Goal: Task Accomplishment & Management: Use online tool/utility

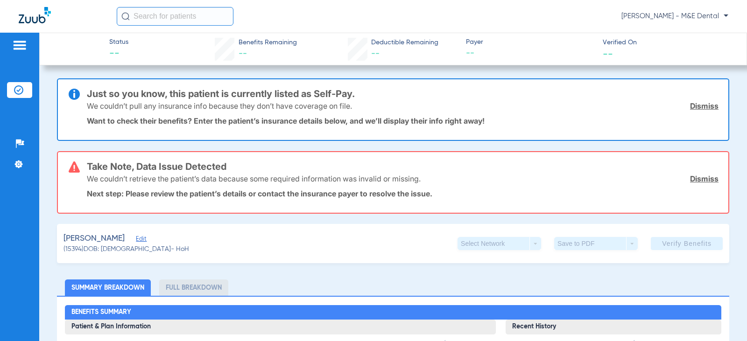
click at [552, 19] on div "[PERSON_NAME] - M&E Dental" at bounding box center [423, 16] width 612 height 19
click at [29, 96] on li "Insurance Verification" at bounding box center [19, 90] width 25 height 16
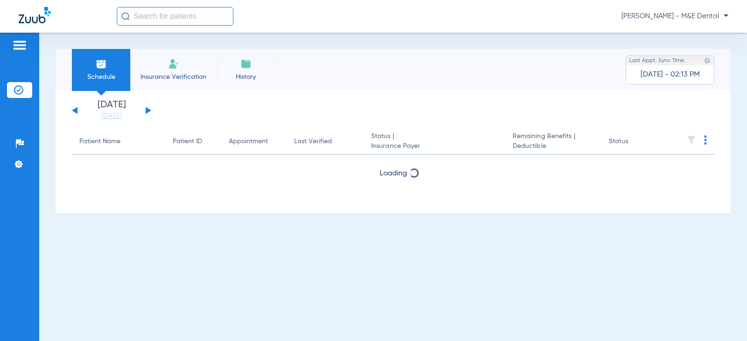
click at [192, 75] on span "Insurance Verification" at bounding box center [173, 76] width 72 height 9
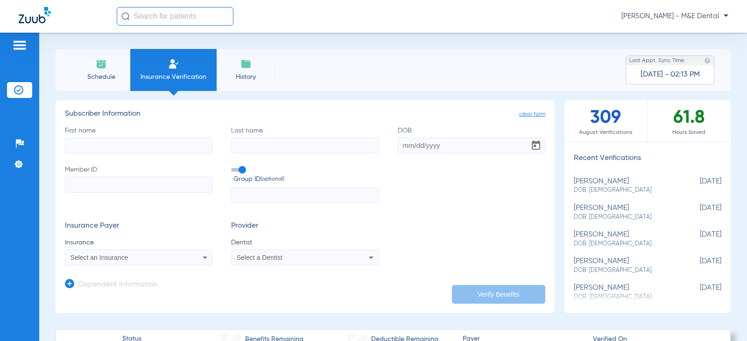
click at [157, 147] on input "First name" at bounding box center [139, 146] width 148 height 16
type input "[PERSON_NAME]"
type input "[DATE]"
click at [147, 191] on input "Member ID" at bounding box center [139, 185] width 148 height 16
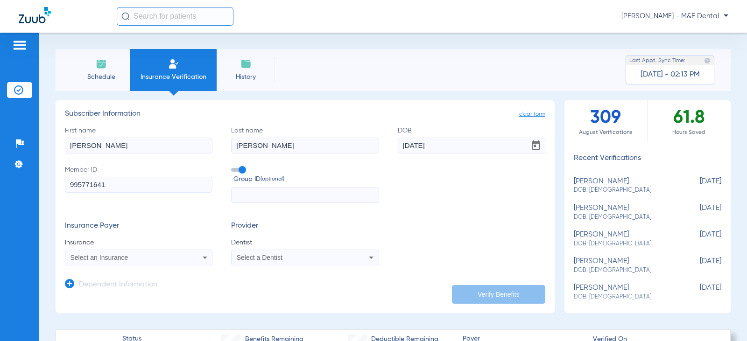
type input "995771641"
click at [237, 168] on span at bounding box center [238, 170] width 14 height 4
click at [233, 167] on input "Group ID (optional)" at bounding box center [233, 167] width 0 height 0
click at [174, 257] on div "Select an Insurance" at bounding box center [125, 257] width 110 height 7
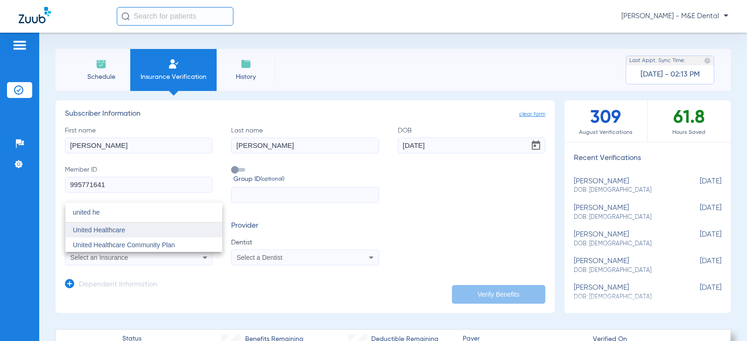
type input "united he"
click at [123, 230] on span "United Healthcare" at bounding box center [99, 229] width 52 height 7
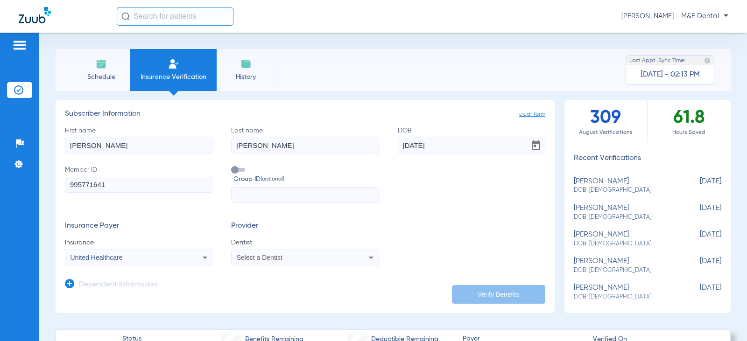
click at [289, 255] on div "Select a Dentist" at bounding box center [292, 257] width 110 height 7
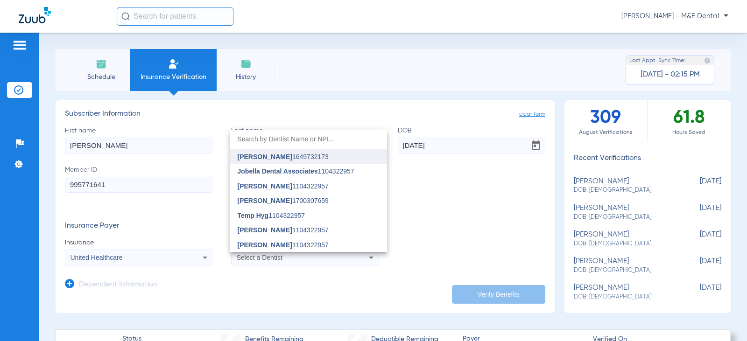
click at [304, 156] on span "[PERSON_NAME] 1649732173" at bounding box center [283, 157] width 91 height 7
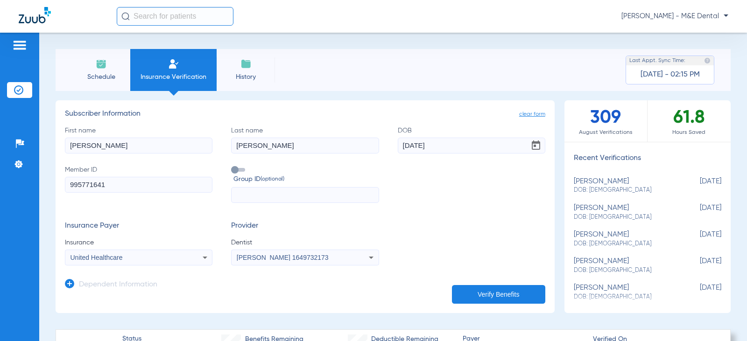
click at [478, 298] on button "Verify Benefits" at bounding box center [498, 294] width 93 height 19
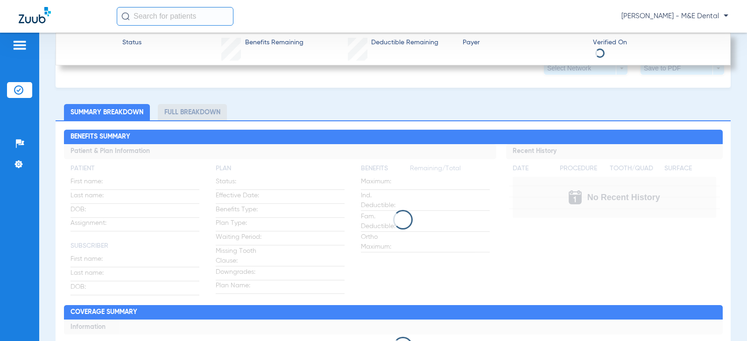
scroll to position [373, 0]
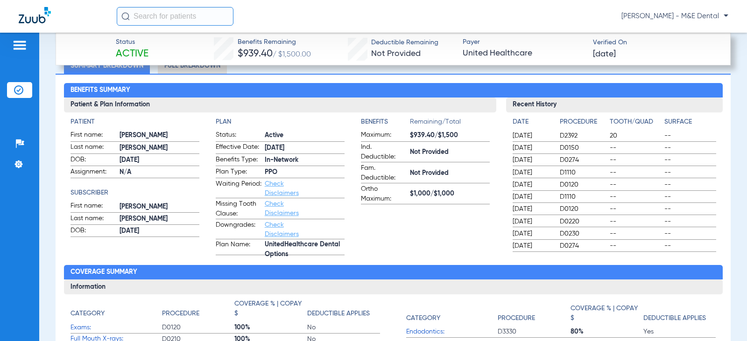
click at [395, 232] on app-benefits-information "Benefits Remaining/Total Maximum: $939.40/$1,500 Ind. Deductible: Not Provided …" at bounding box center [425, 186] width 129 height 138
click at [475, 221] on app-benefits-information "Benefits Remaining/Total Maximum: $939.40/$1,500 Ind. Deductible: Not Provided …" at bounding box center [425, 186] width 129 height 138
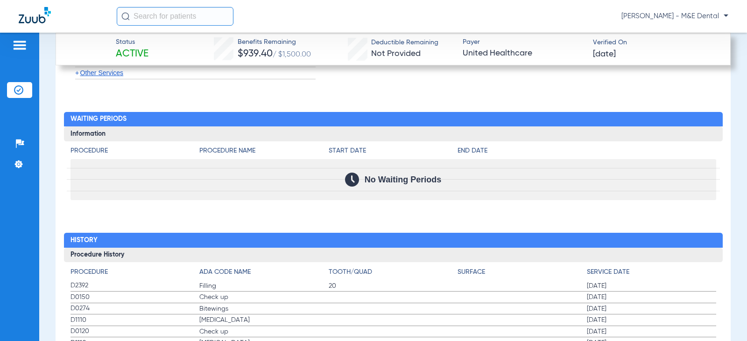
scroll to position [1401, 0]
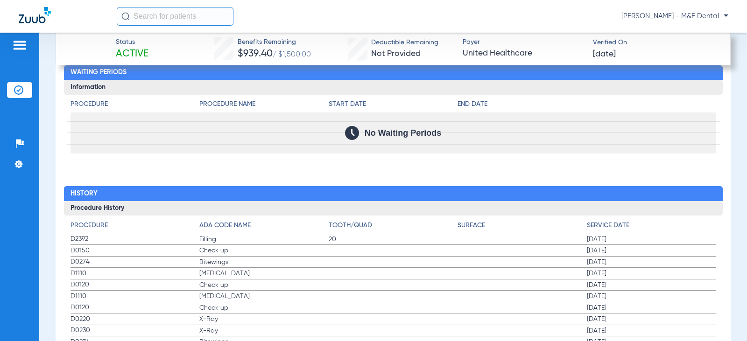
click at [86, 264] on span "D0274" at bounding box center [134, 262] width 129 height 10
drag, startPoint x: 193, startPoint y: 263, endPoint x: 243, endPoint y: 265, distance: 50.0
click at [243, 265] on label "D0274 Bitewings [DATE]" at bounding box center [393, 263] width 646 height 12
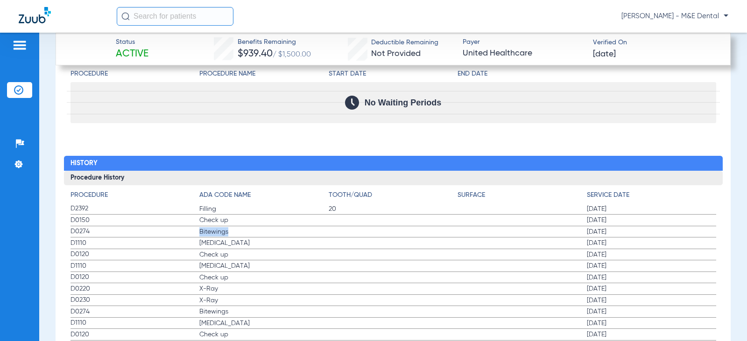
scroll to position [1447, 0]
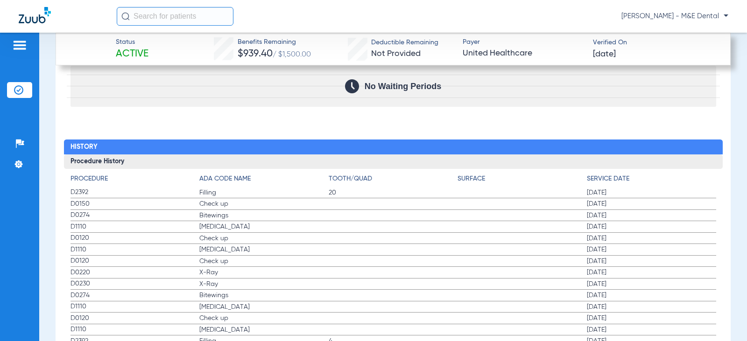
click at [209, 240] on span "Check up" at bounding box center [263, 238] width 129 height 9
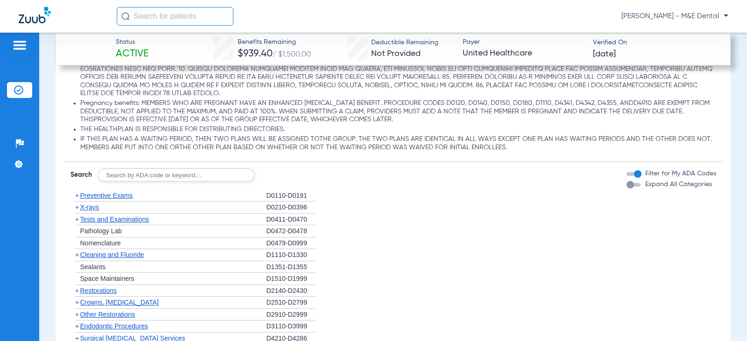
scroll to position [654, 0]
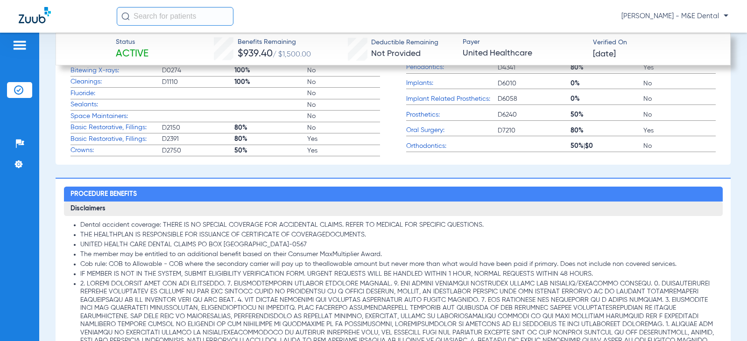
click at [583, 228] on li "Dental accident coverage: THERE IS NO SPECIAL COVERAGE FOR ACCIDENTAL CLAIMS. R…" at bounding box center [398, 225] width 636 height 8
click at [544, 26] on div "[PERSON_NAME] - M&E Dental" at bounding box center [373, 16] width 747 height 33
click at [619, 232] on li "THE HEALTHPLAN IS RESPONSIBLE FOR ISSUANCE OF CERTIFICATE OF COVERAGEDOCUMENTS." at bounding box center [398, 235] width 636 height 8
click at [345, 14] on div "[PERSON_NAME] - M&E Dental" at bounding box center [423, 16] width 612 height 19
click at [141, 11] on input "text" at bounding box center [175, 16] width 117 height 19
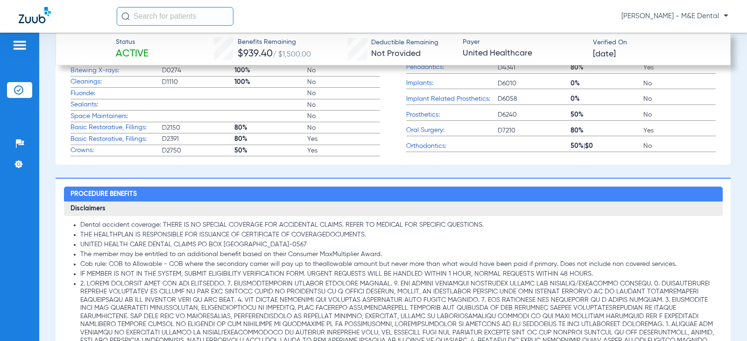
click at [78, 12] on div at bounding box center [68, 16] width 98 height 19
click at [1, 7] on div "[PERSON_NAME] - M&E Dental" at bounding box center [373, 16] width 747 height 33
drag, startPoint x: 42, startPoint y: 243, endPoint x: 50, endPoint y: 245, distance: 8.6
click at [44, 243] on div "Schedule Insurance Verification History Last Appt. Sync Time: [DATE] - 02:15 PM…" at bounding box center [393, 187] width 708 height 309
click at [551, 212] on h3 "Disclaimers" at bounding box center [393, 209] width 659 height 15
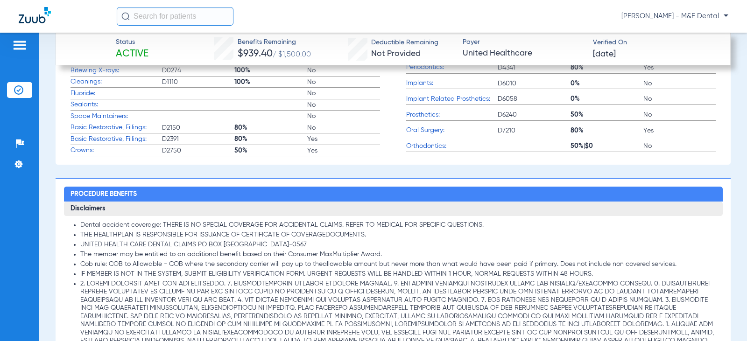
click at [532, 15] on div "[PERSON_NAME] - M&E Dental" at bounding box center [423, 16] width 612 height 19
drag, startPoint x: 277, startPoint y: 17, endPoint x: 243, endPoint y: 20, distance: 33.8
click at [277, 16] on div "[PERSON_NAME] - M&E Dental" at bounding box center [423, 16] width 612 height 19
drag, startPoint x: 83, startPoint y: 14, endPoint x: 73, endPoint y: 21, distance: 11.8
click at [83, 14] on div at bounding box center [68, 16] width 98 height 19
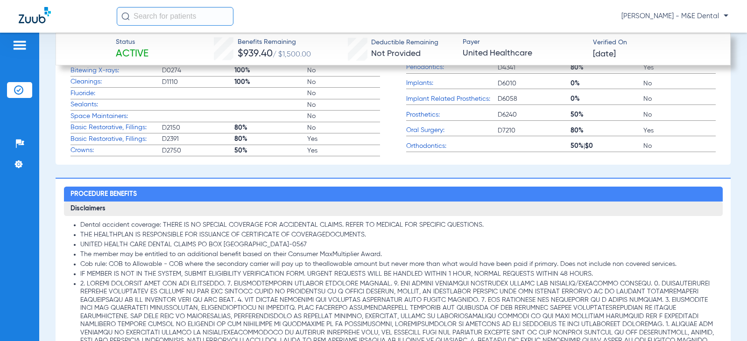
click at [3, 12] on div "[PERSON_NAME] - M&E Dental" at bounding box center [373, 16] width 747 height 33
click at [36, 242] on div "Patients Insurance Verification Setup Help Center Settings" at bounding box center [19, 203] width 39 height 341
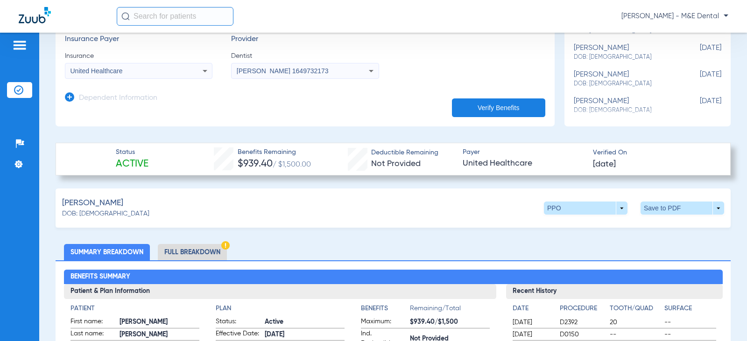
scroll to position [140, 0]
